Goal: Information Seeking & Learning: Find specific page/section

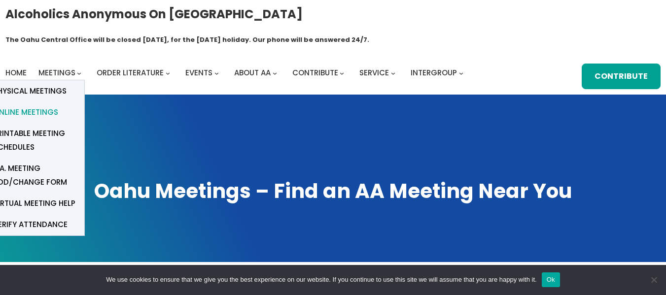
click at [44, 106] on span "Online Meetings" at bounding box center [25, 113] width 65 height 14
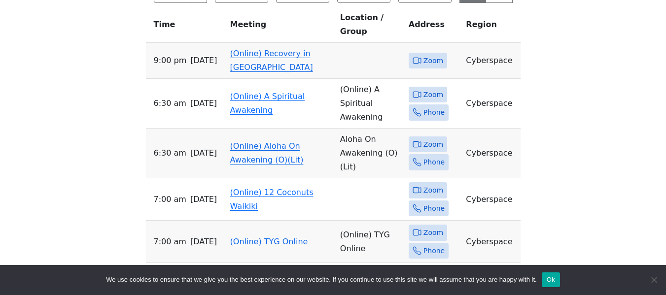
scroll to position [394, 0]
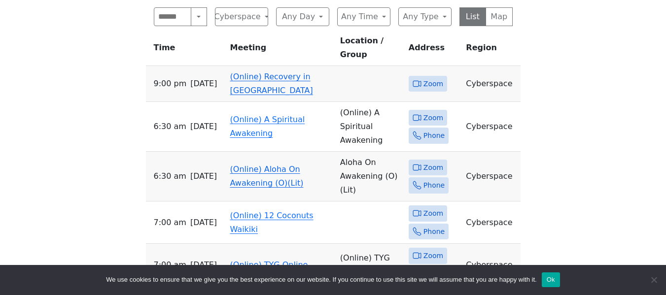
click at [271, 72] on link "(Online) Recovery in [GEOGRAPHIC_DATA]" at bounding box center [271, 83] width 83 height 23
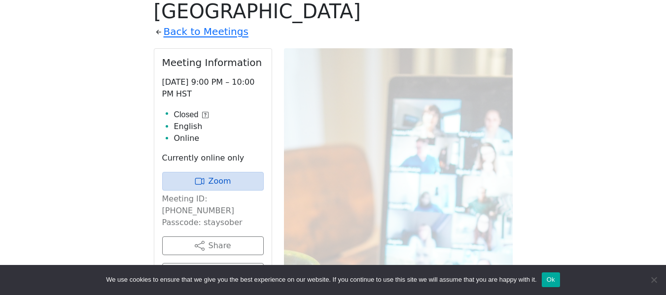
scroll to position [341, 0]
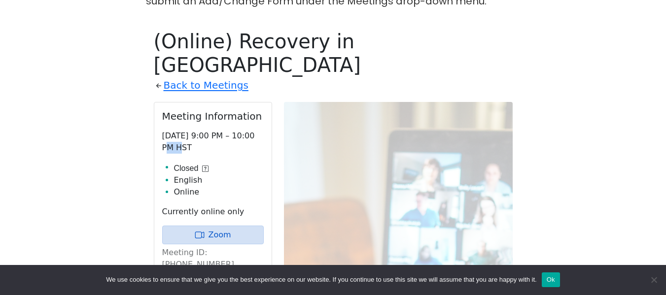
click at [271, 40] on div "(Online) Recovery in Da House Back to Meetings Meeting Information Tuesday 9:00…" at bounding box center [333, 268] width 359 height 476
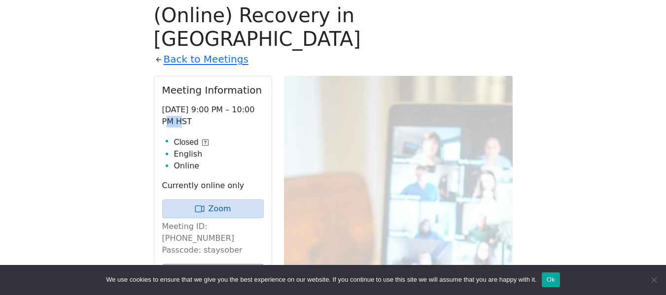
scroll to position [390, 0]
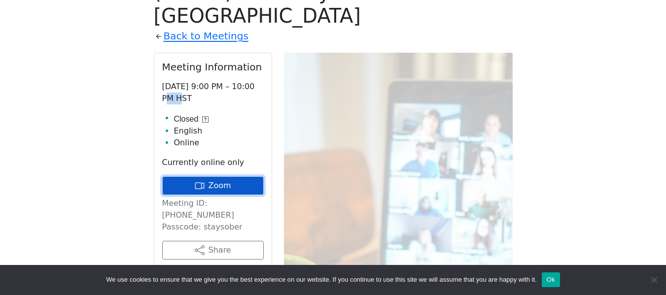
click at [237, 177] on link "Zoom" at bounding box center [213, 186] width 102 height 19
